Goal: Task Accomplishment & Management: Complete application form

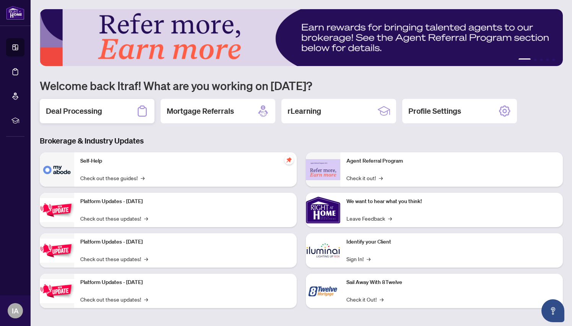
click at [104, 110] on div "Deal Processing" at bounding box center [97, 111] width 115 height 24
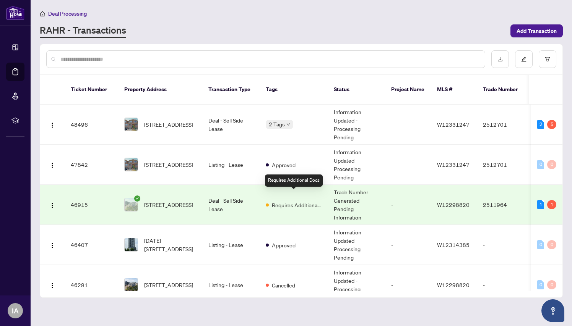
click at [277, 201] on span "Requires Additional Docs" at bounding box center [297, 205] width 50 height 8
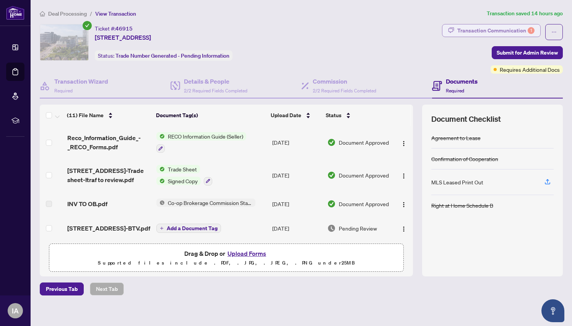
click at [498, 29] on div "Transaction Communication 1" at bounding box center [495, 30] width 77 height 12
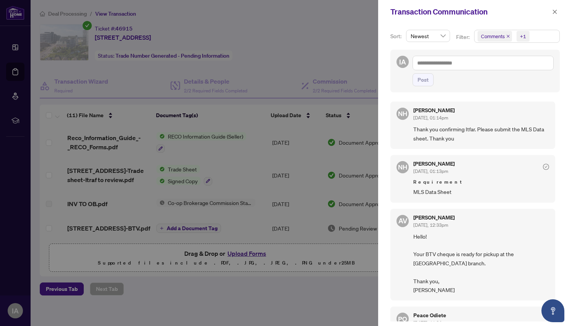
click at [332, 64] on div at bounding box center [286, 163] width 572 height 326
click at [552, 9] on button "button" at bounding box center [555, 11] width 10 height 9
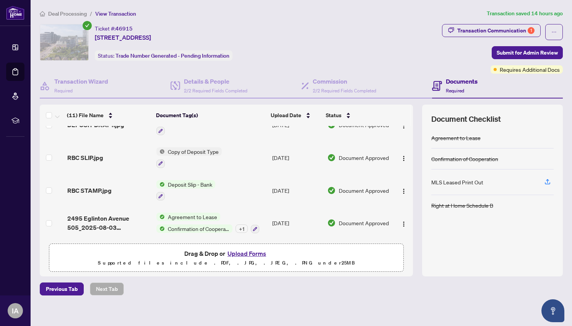
scroll to position [240, 0]
click at [242, 252] on button "Upload Forms" at bounding box center [246, 254] width 43 height 10
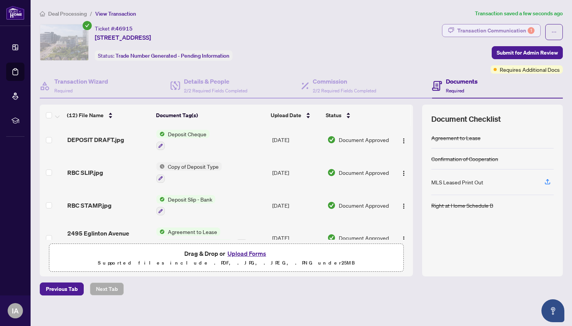
scroll to position [0, 0]
click at [500, 29] on div "Transaction Communication 1" at bounding box center [495, 30] width 77 height 12
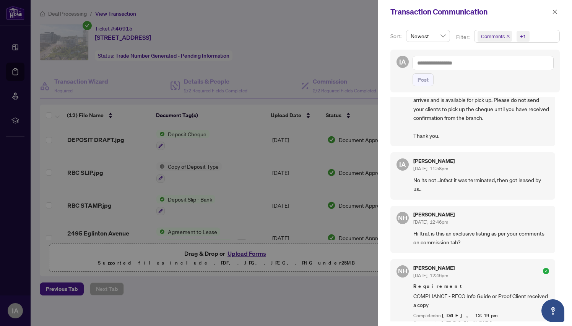
scroll to position [281, 0]
click at [554, 8] on span "button" at bounding box center [554, 12] width 5 height 12
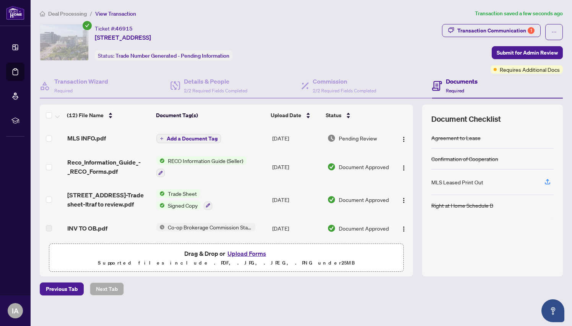
scroll to position [0, 0]
click at [195, 136] on span "Add a Document Tag" at bounding box center [192, 138] width 51 height 5
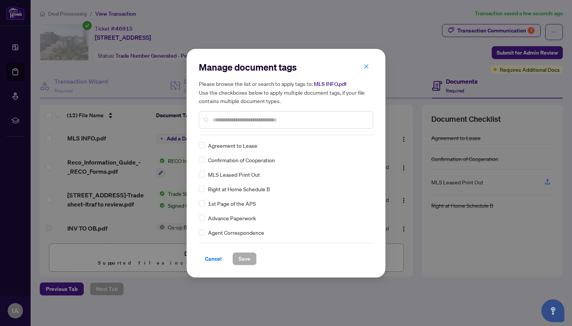
click at [269, 121] on input "text" at bounding box center [290, 120] width 154 height 8
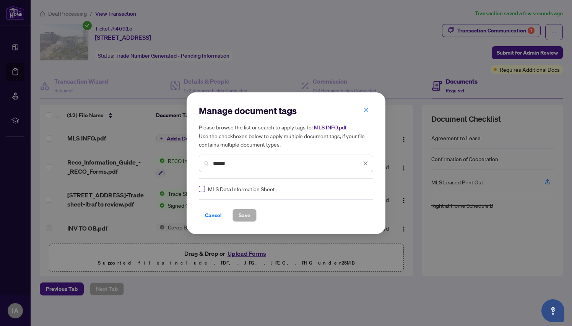
type input "******"
click at [202, 191] on span at bounding box center [202, 189] width 6 height 6
click at [233, 211] on button "Save" at bounding box center [244, 215] width 24 height 13
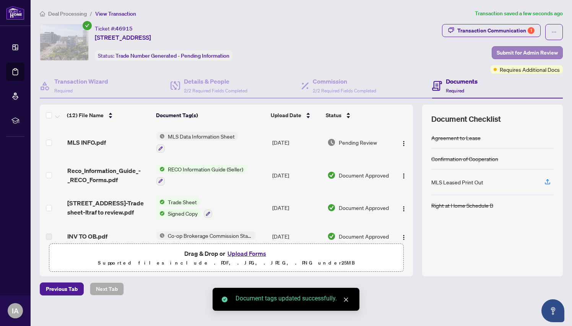
click at [534, 54] on span "Submit for Admin Review" at bounding box center [527, 53] width 61 height 12
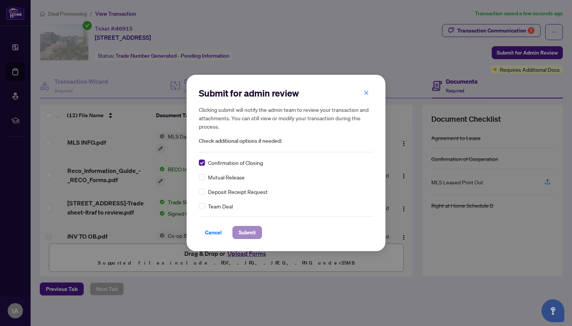
click at [248, 235] on span "Submit" at bounding box center [247, 233] width 17 height 12
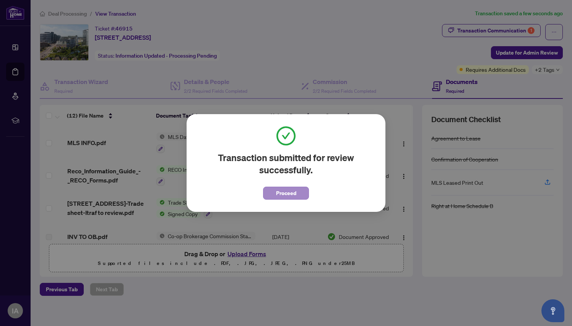
click at [281, 199] on span "Proceed" at bounding box center [286, 193] width 20 height 12
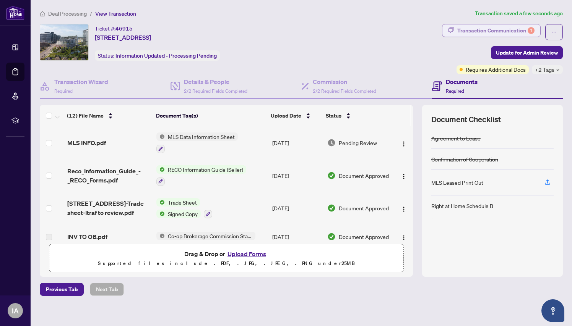
click at [507, 27] on div "Transaction Communication 1" at bounding box center [495, 30] width 77 height 12
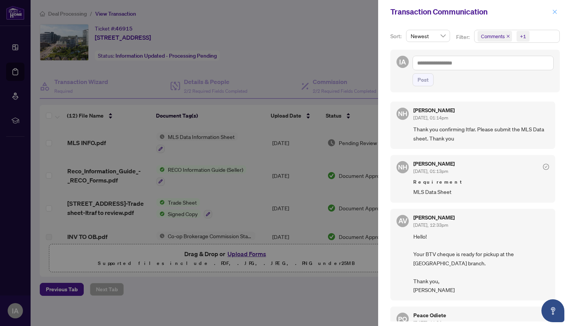
drag, startPoint x: 547, startPoint y: 15, endPoint x: 554, endPoint y: 16, distance: 7.7
click at [554, 16] on span "button" at bounding box center [554, 12] width 5 height 12
